Goal: Task Accomplishment & Management: Complete application form

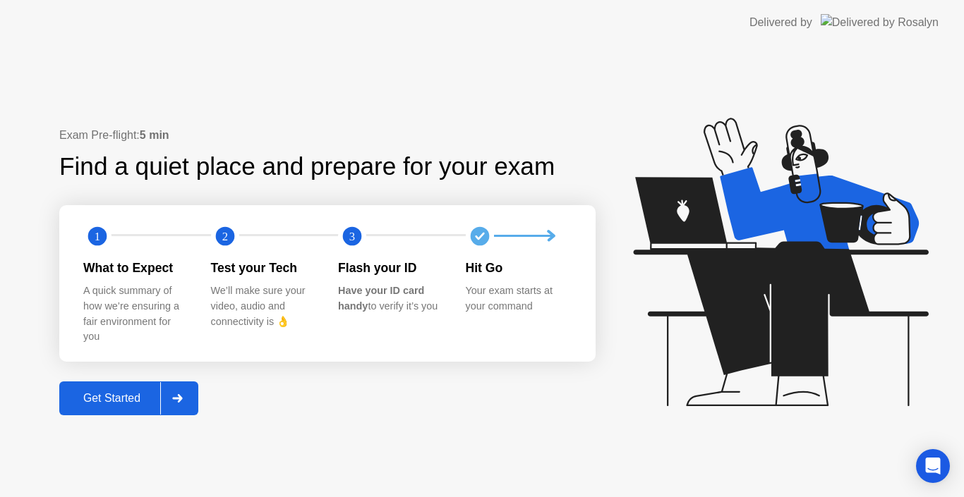
click at [128, 392] on div "Get Started" at bounding box center [111, 398] width 97 height 13
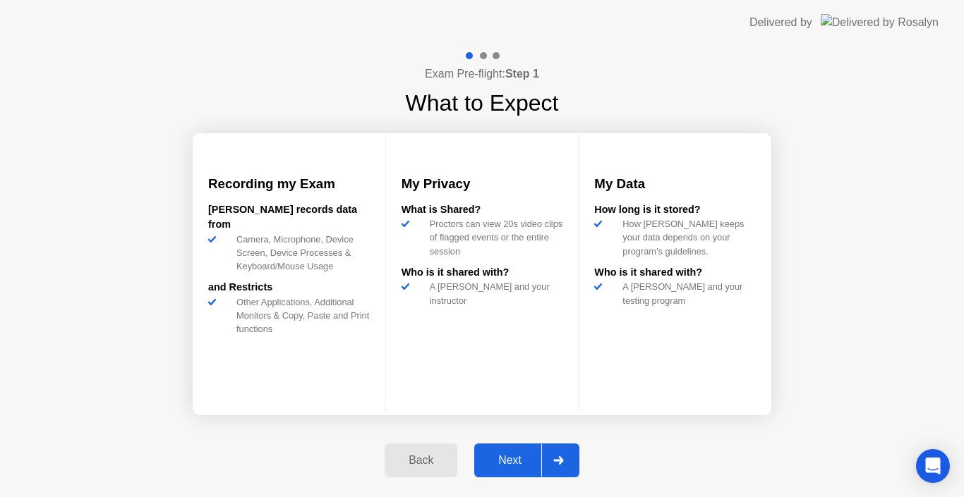
click at [490, 461] on div "Next" at bounding box center [509, 460] width 63 height 13
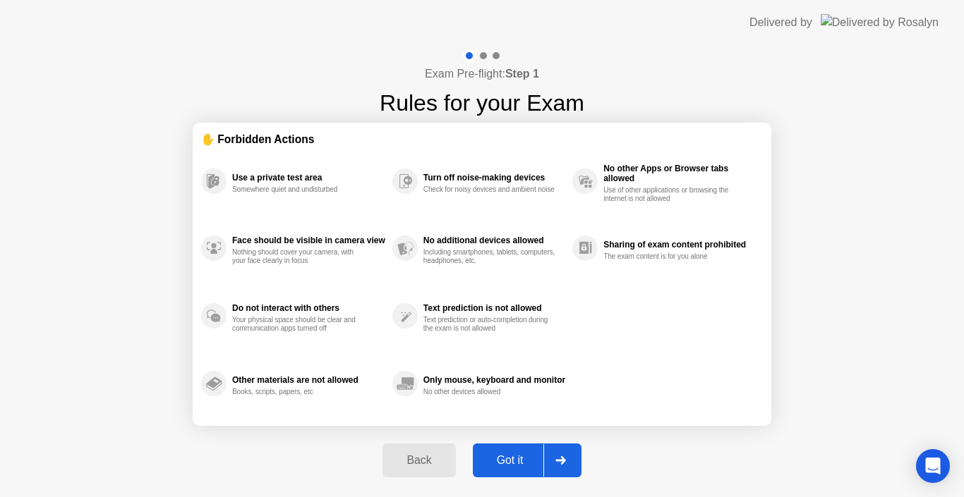
click at [490, 461] on div "Got it" at bounding box center [510, 460] width 66 height 13
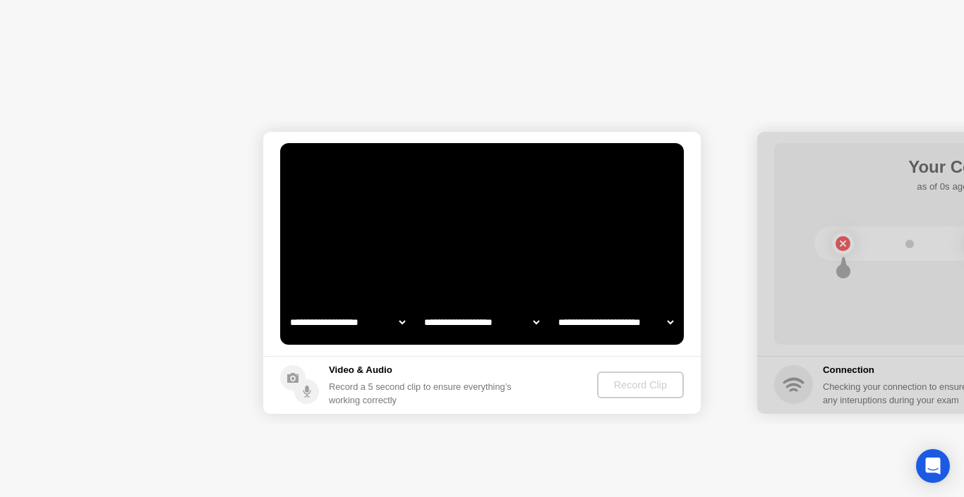
select select "**********"
select select "*******"
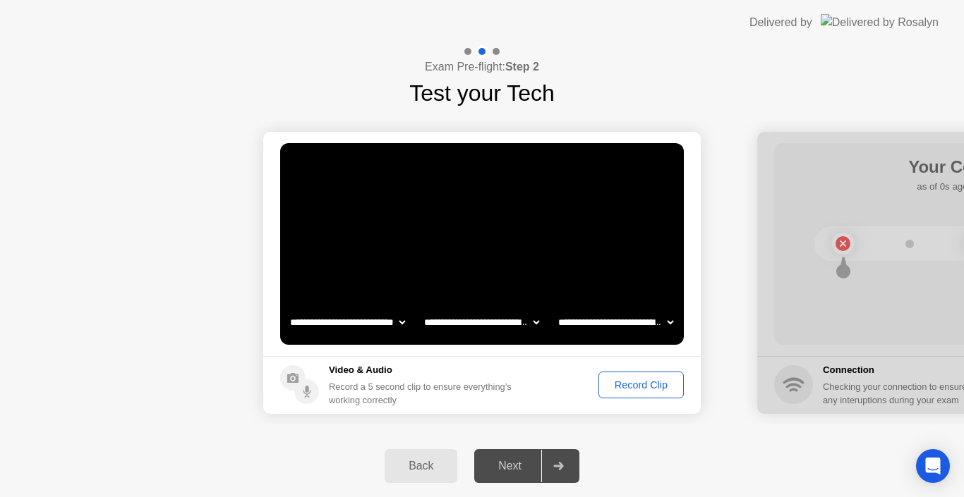
click at [632, 382] on div "Record Clip" at bounding box center [640, 385] width 75 height 11
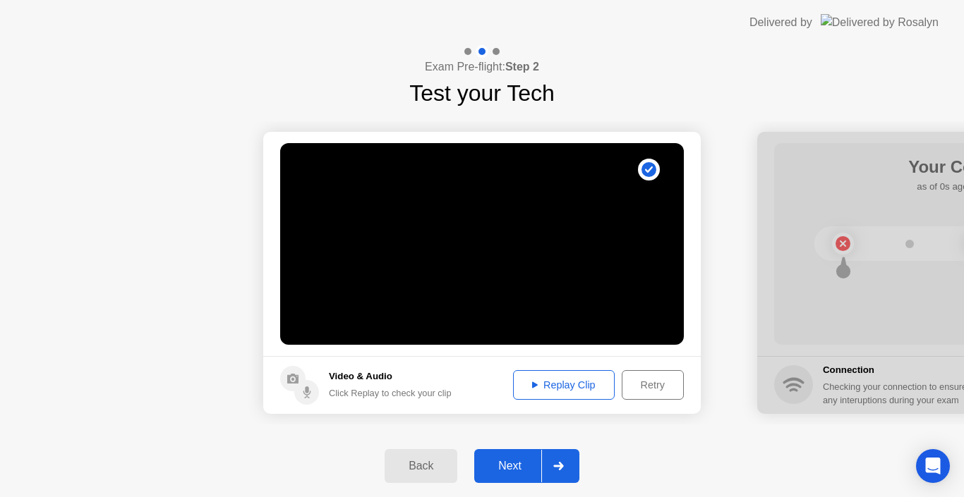
click at [516, 460] on div "Next" at bounding box center [509, 466] width 63 height 13
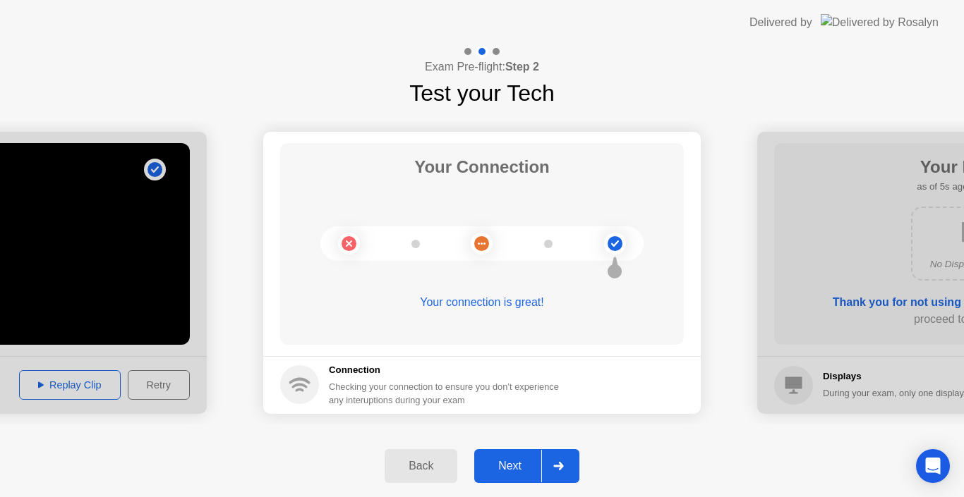
click at [500, 464] on div "Next" at bounding box center [509, 466] width 63 height 13
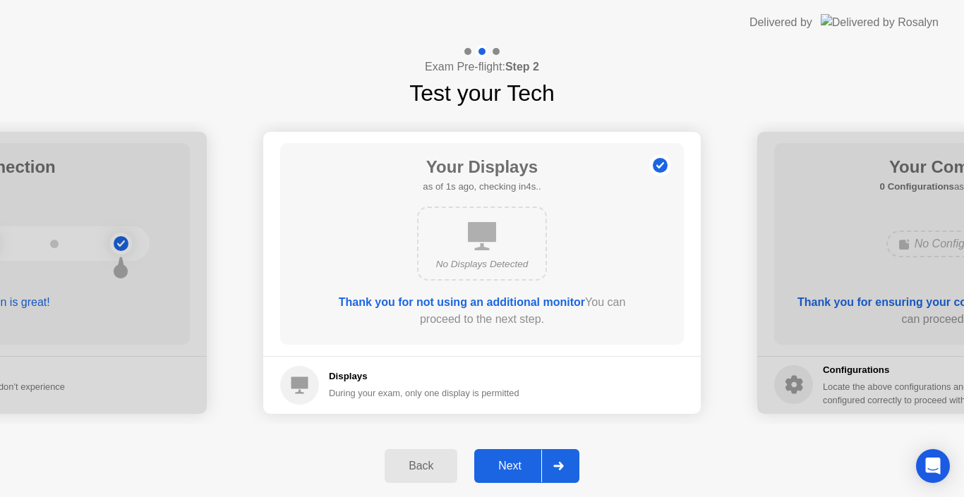
click at [502, 465] on div "Next" at bounding box center [509, 466] width 63 height 13
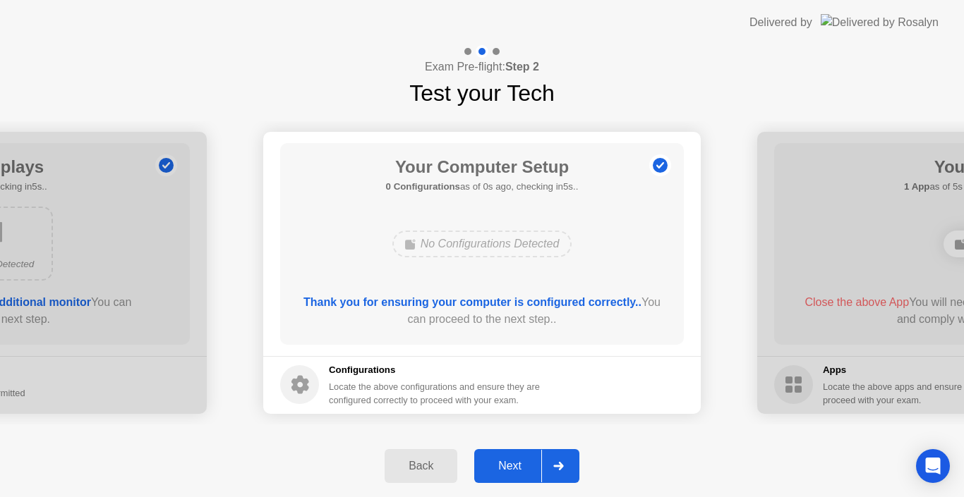
click at [502, 465] on div "Next" at bounding box center [509, 466] width 63 height 13
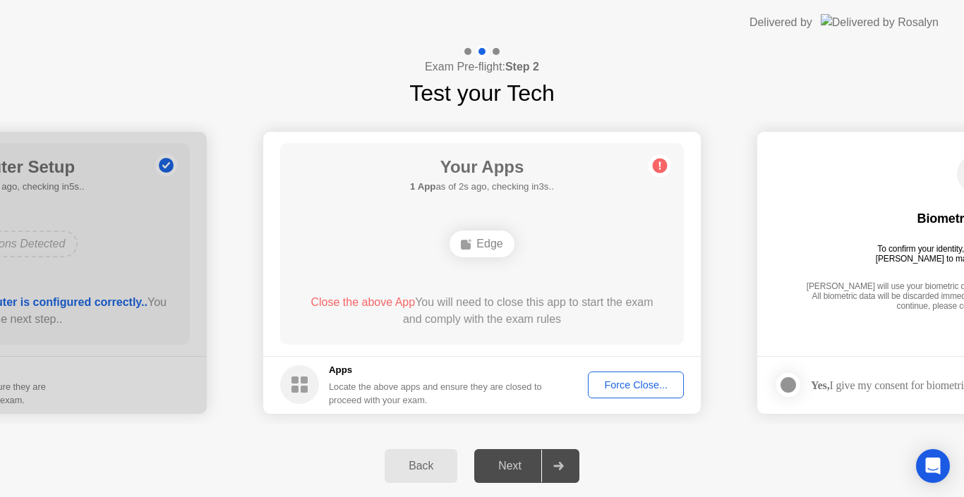
click at [627, 391] on div "Force Close..." at bounding box center [636, 385] width 86 height 11
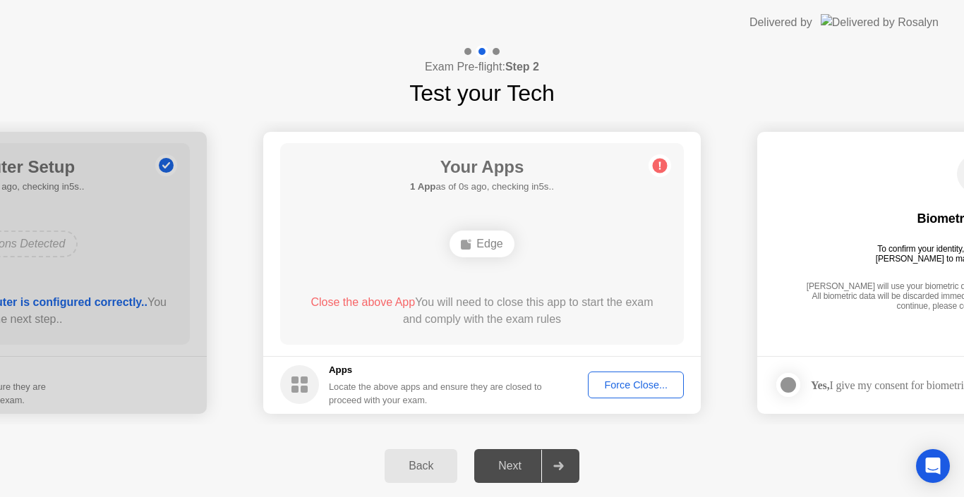
click at [624, 389] on div "Force Close..." at bounding box center [636, 385] width 86 height 11
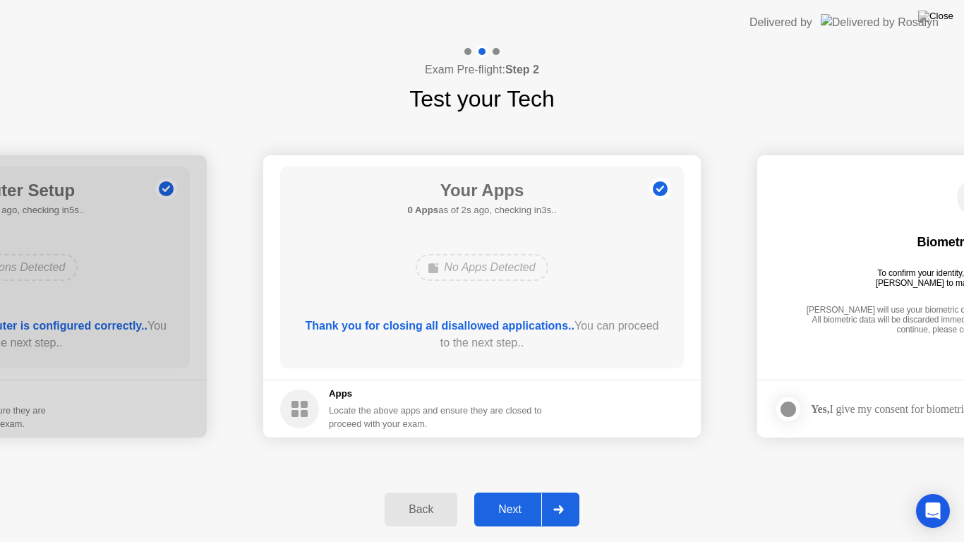
click at [499, 497] on div "Next" at bounding box center [509, 509] width 63 height 13
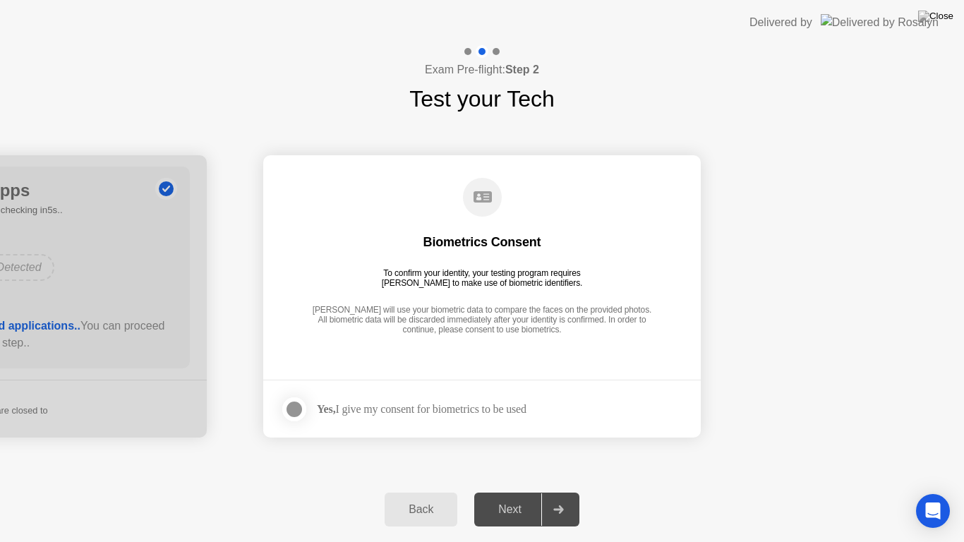
click at [293, 405] on div at bounding box center [294, 409] width 17 height 17
click at [491, 497] on div "Next" at bounding box center [509, 509] width 63 height 13
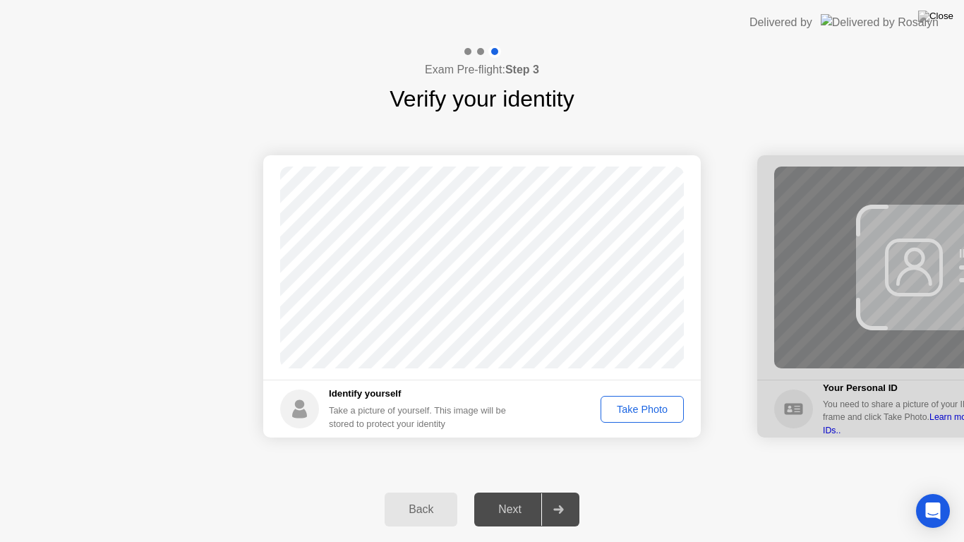
click at [625, 411] on div "Take Photo" at bounding box center [641, 409] width 73 height 11
click at [507, 497] on div "Next" at bounding box center [509, 509] width 63 height 13
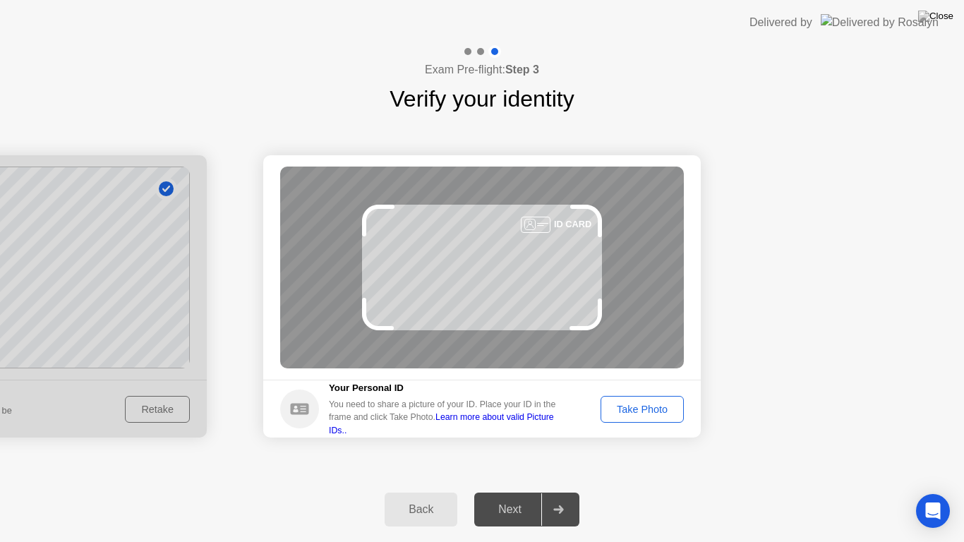
click at [626, 407] on div "Take Photo" at bounding box center [641, 409] width 73 height 11
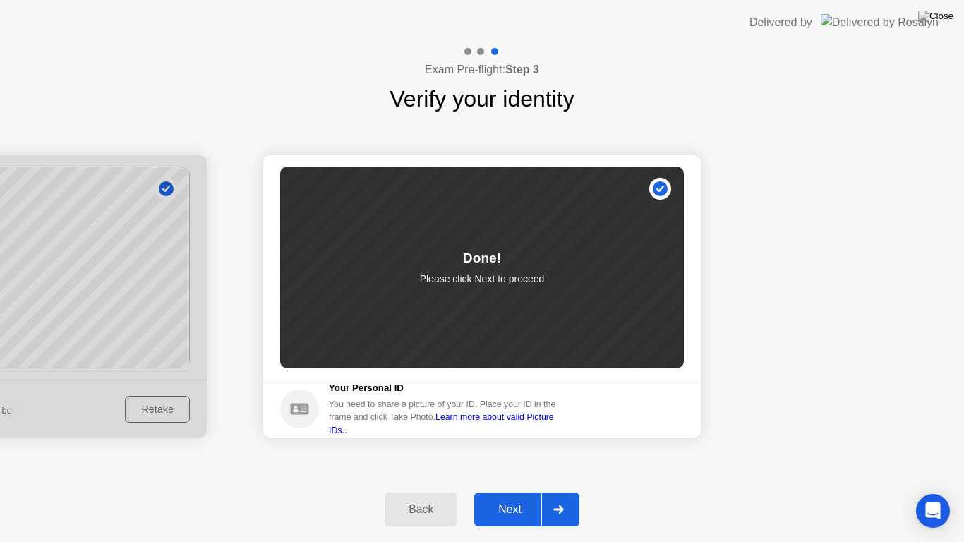
click at [516, 497] on button "Next" at bounding box center [526, 509] width 105 height 34
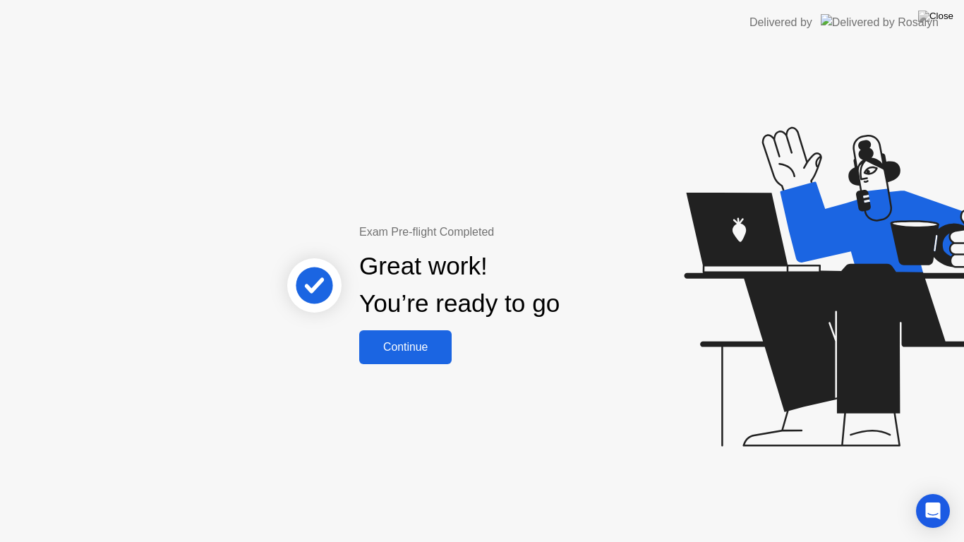
click at [425, 341] on div "Continue" at bounding box center [405, 347] width 84 height 13
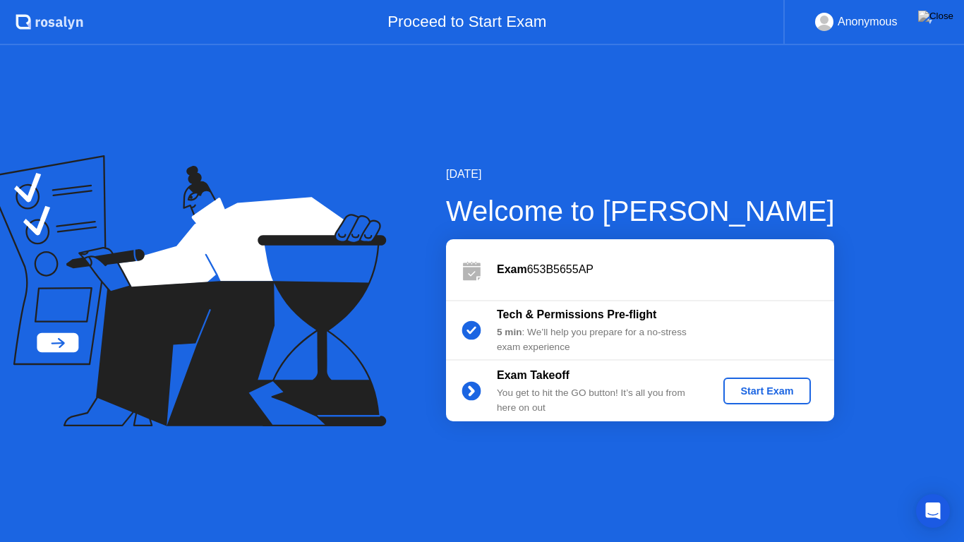
click at [749, 389] on div "Start Exam" at bounding box center [766, 390] width 75 height 11
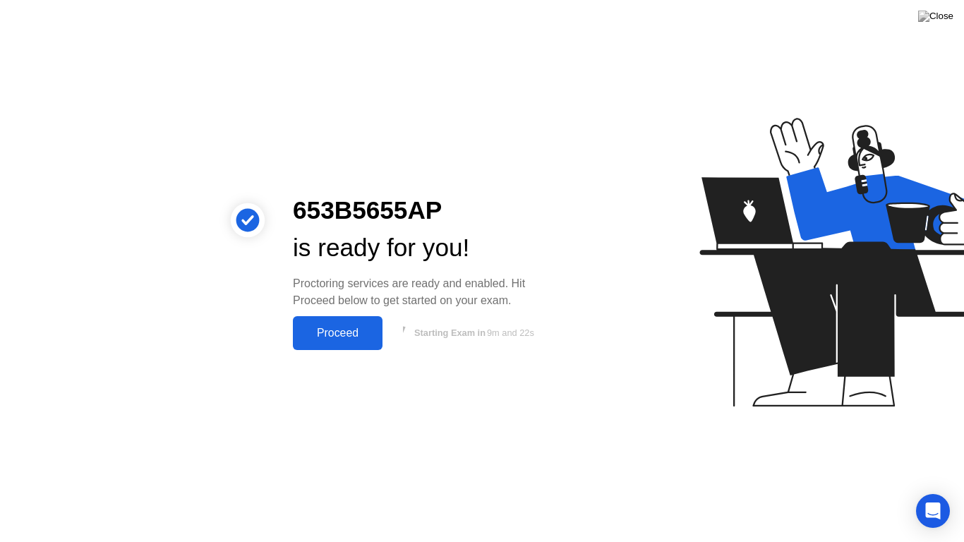
click at [368, 342] on button "Proceed" at bounding box center [338, 333] width 90 height 34
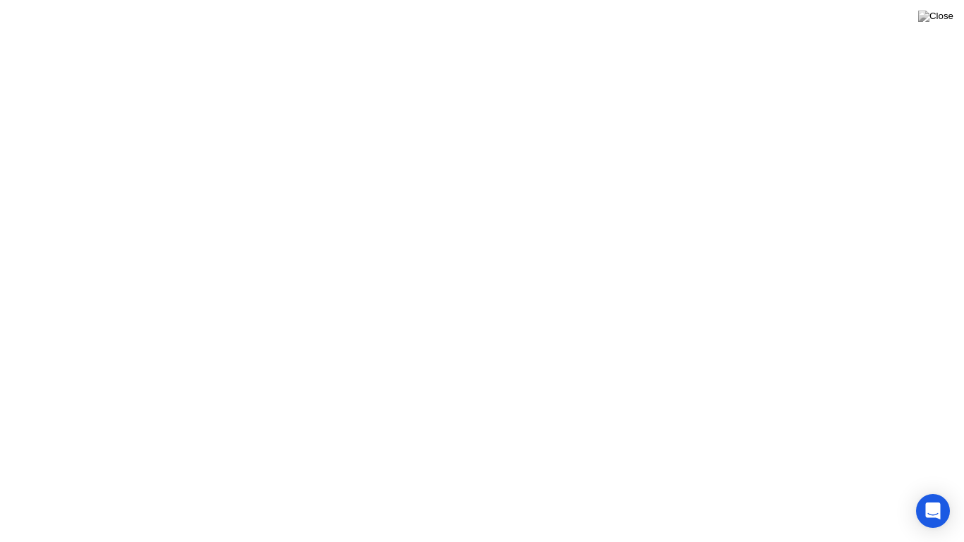
click video
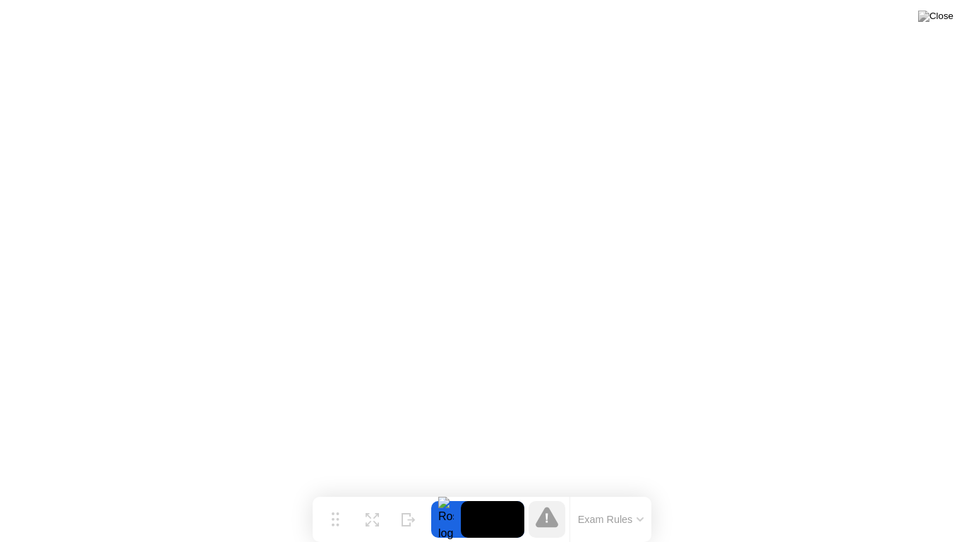
click at [447, 497] on div at bounding box center [446, 519] width 30 height 37
click at [626, 497] on button "Exam Rules" at bounding box center [611, 519] width 75 height 13
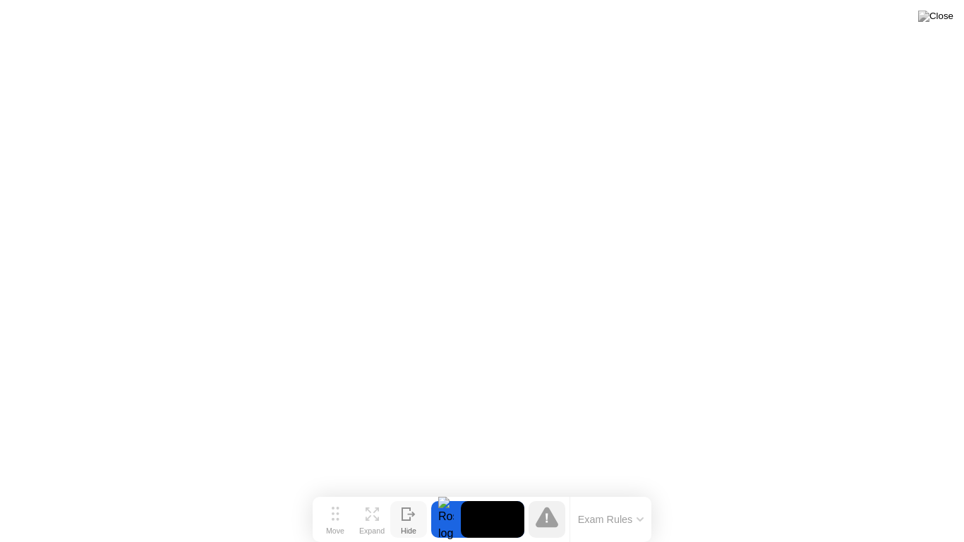
click at [410, 497] on div "Hide" at bounding box center [409, 530] width 16 height 8
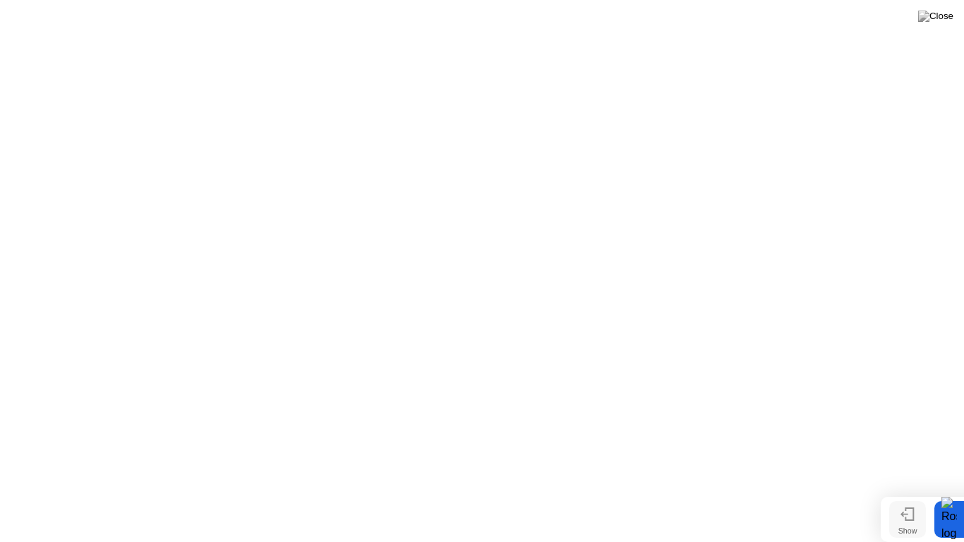
click at [912, 497] on icon at bounding box center [907, 513] width 14 height 13
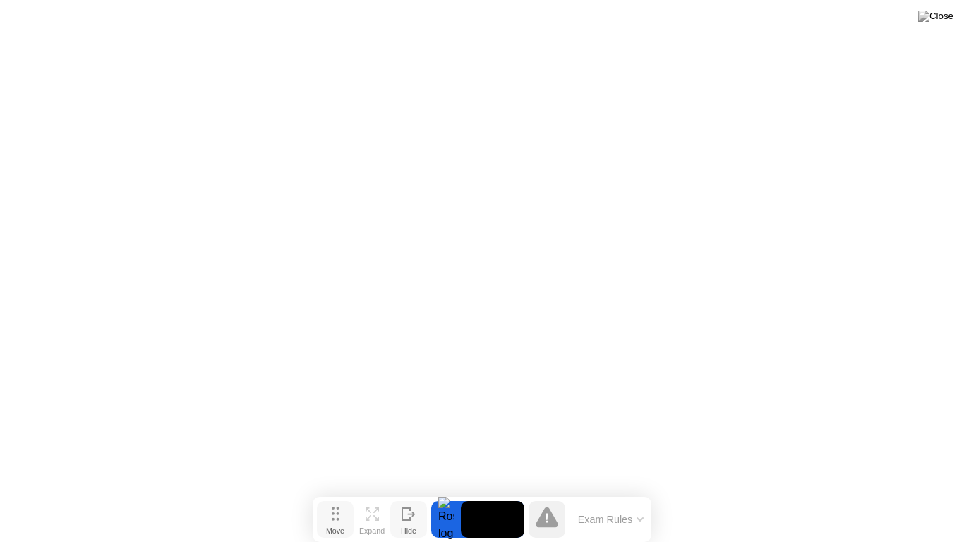
click at [342, 497] on button "Move" at bounding box center [335, 519] width 37 height 37
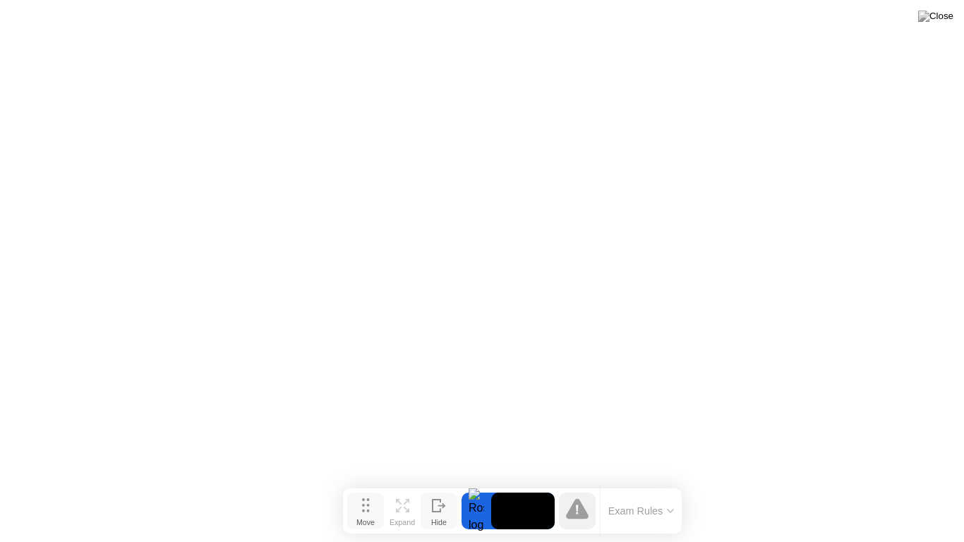
drag, startPoint x: 337, startPoint y: 523, endPoint x: 363, endPoint y: 520, distance: 25.6
click at [363, 497] on div "Move" at bounding box center [365, 522] width 18 height 8
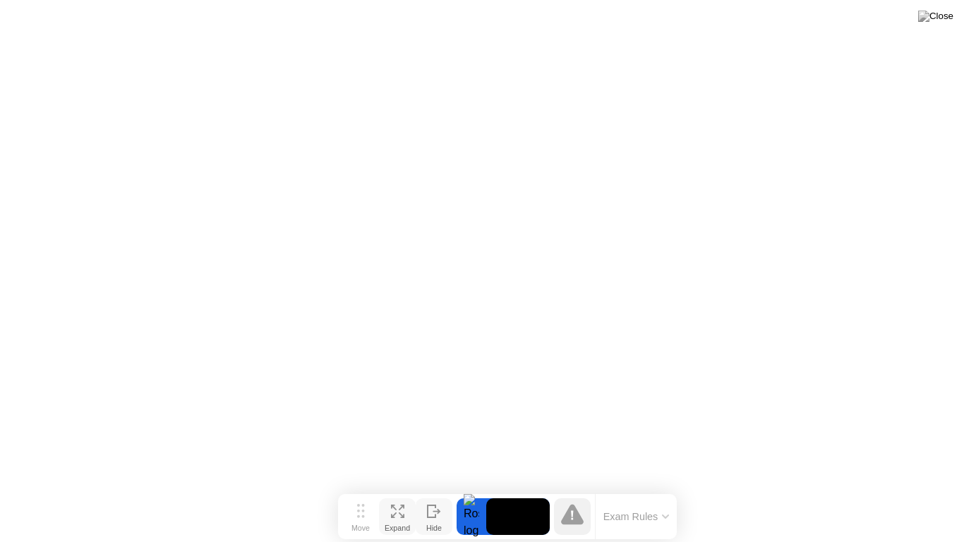
click at [392, 497] on div "Expand" at bounding box center [396, 527] width 25 height 8
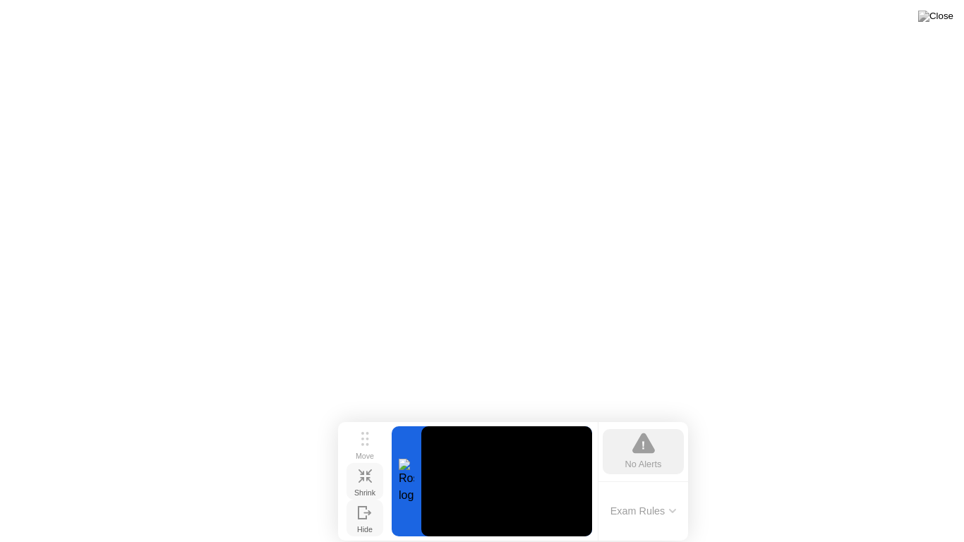
click at [361, 478] on icon at bounding box center [361, 480] width 6 height 6
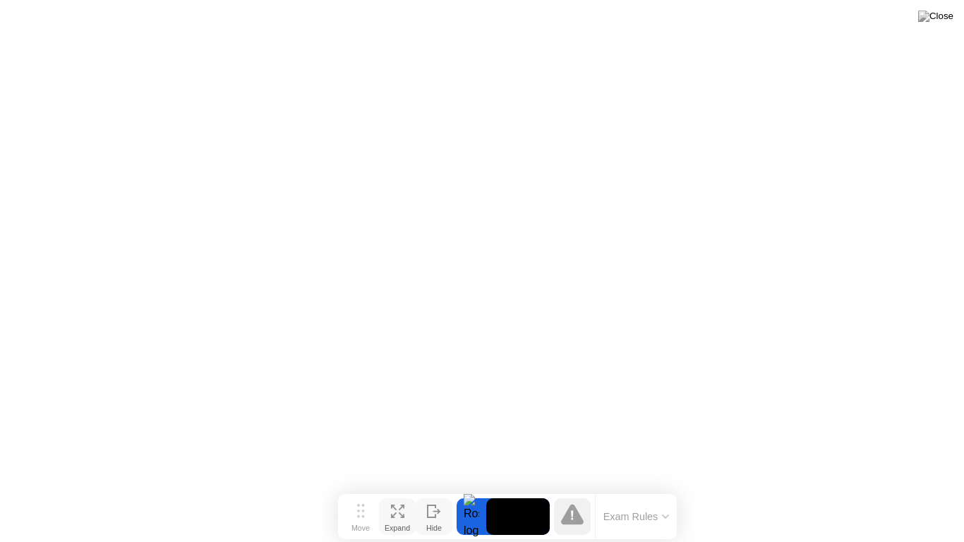
click at [503, 497] on video at bounding box center [517, 516] width 63 height 37
click at [665, 497] on button "Exam Rules" at bounding box center [636, 516] width 75 height 13
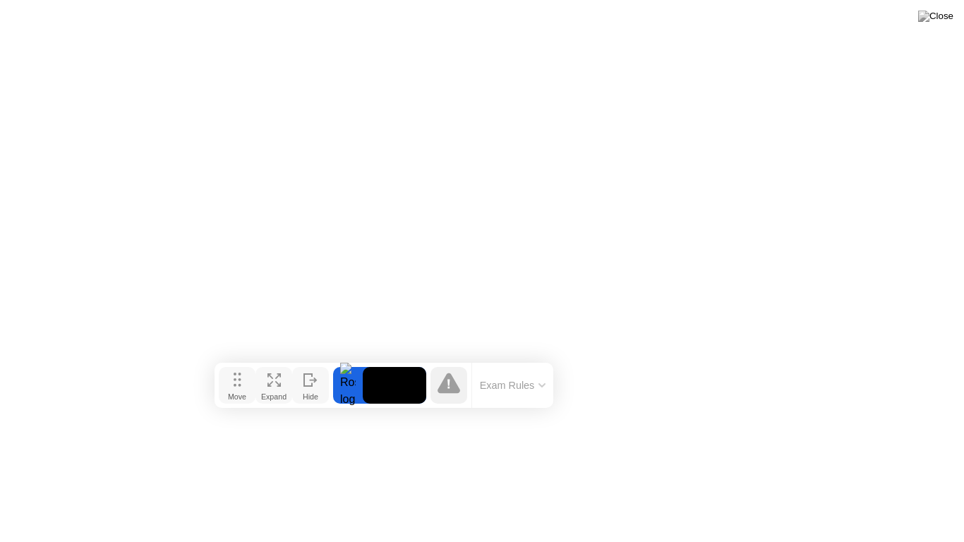
drag, startPoint x: 362, startPoint y: 517, endPoint x: 238, endPoint y: 385, distance: 181.2
click at [238, 385] on circle at bounding box center [239, 385] width 3 height 3
click at [367, 378] on video at bounding box center [393, 384] width 63 height 37
click at [349, 380] on div at bounding box center [347, 384] width 30 height 37
click at [306, 380] on icon at bounding box center [310, 384] width 14 height 13
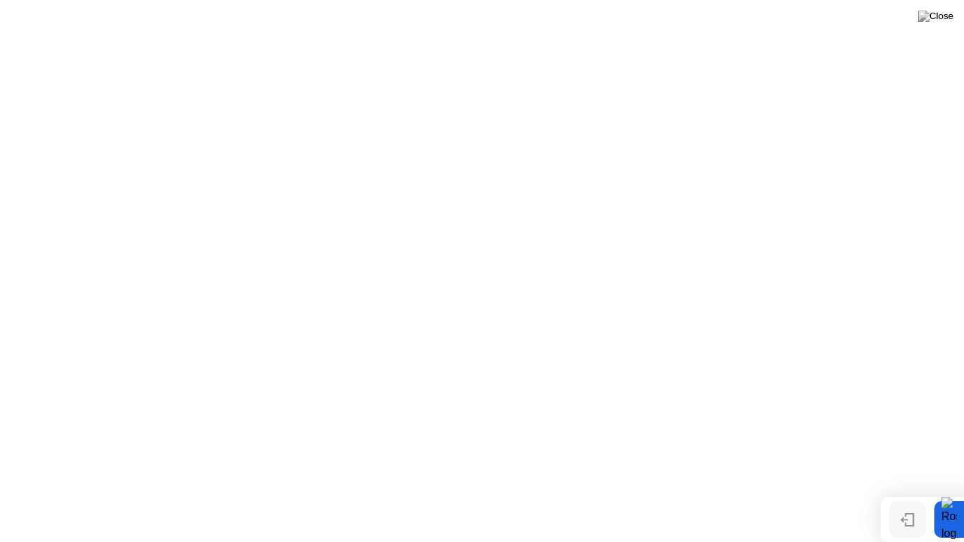
click at [912, 497] on div "Show" at bounding box center [907, 530] width 19 height 8
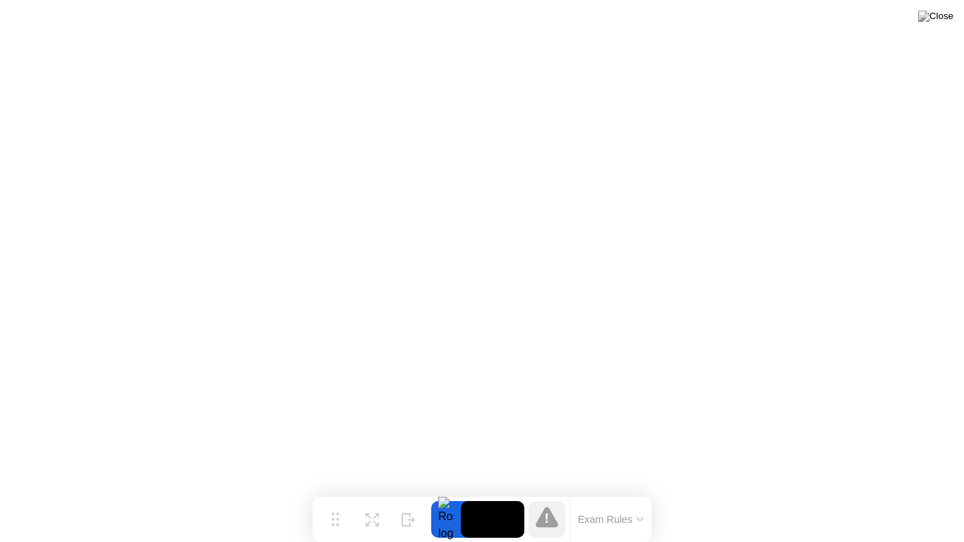
click at [494, 497] on video at bounding box center [492, 519] width 63 height 37
click at [526, 497] on div at bounding box center [546, 519] width 45 height 37
click at [608, 497] on div "Exam Rules" at bounding box center [610, 519] width 82 height 45
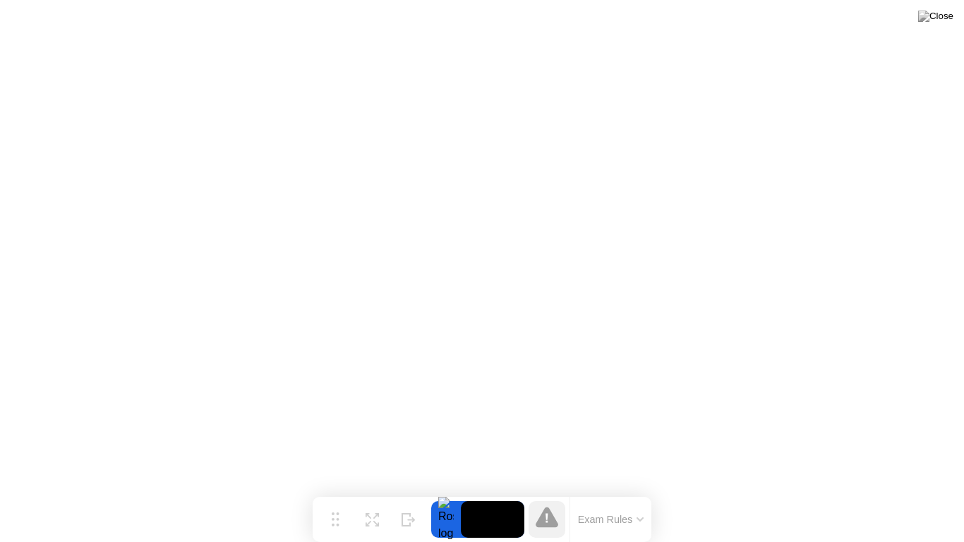
drag, startPoint x: 631, startPoint y: 523, endPoint x: 638, endPoint y: 519, distance: 8.8
click at [638, 497] on button "Exam Rules" at bounding box center [611, 519] width 75 height 13
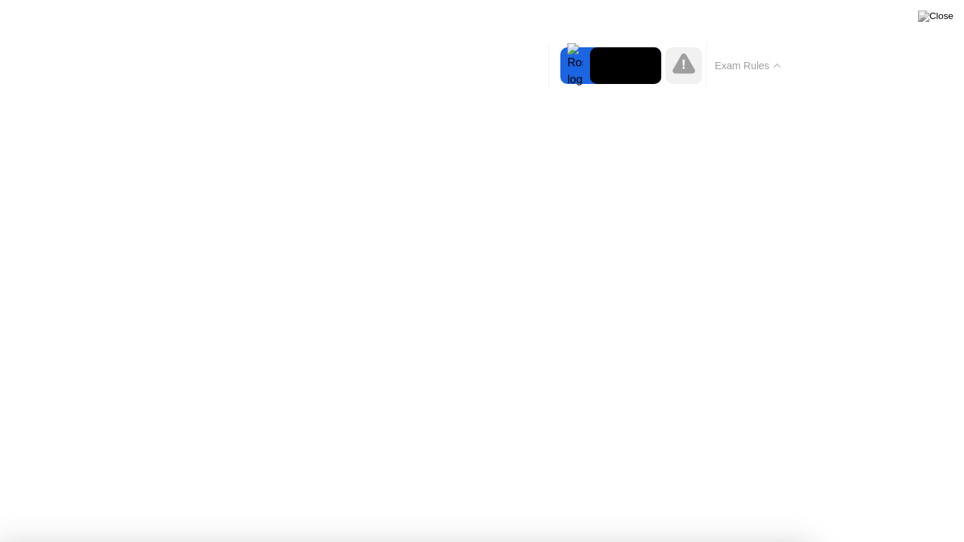
drag, startPoint x: 833, startPoint y: 83, endPoint x: 832, endPoint y: 129, distance: 45.9
click at [944, 20] on img at bounding box center [935, 16] width 35 height 11
click at [945, 20] on img at bounding box center [935, 16] width 35 height 11
